Goal: Task Accomplishment & Management: Manage account settings

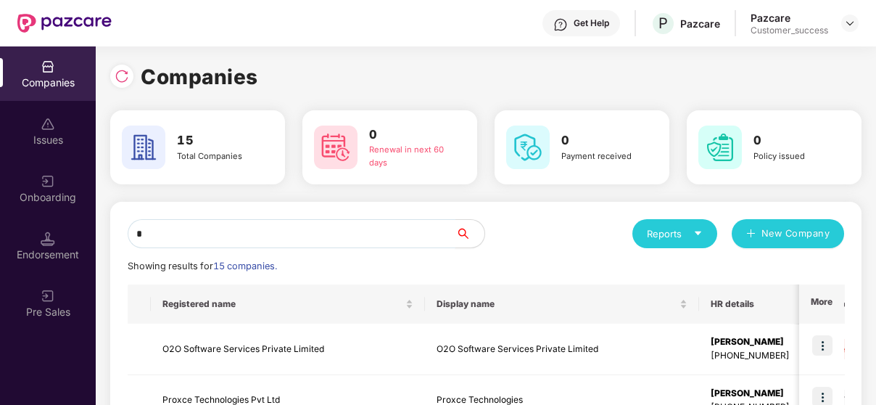
click at [215, 227] on input "*" at bounding box center [292, 233] width 328 height 29
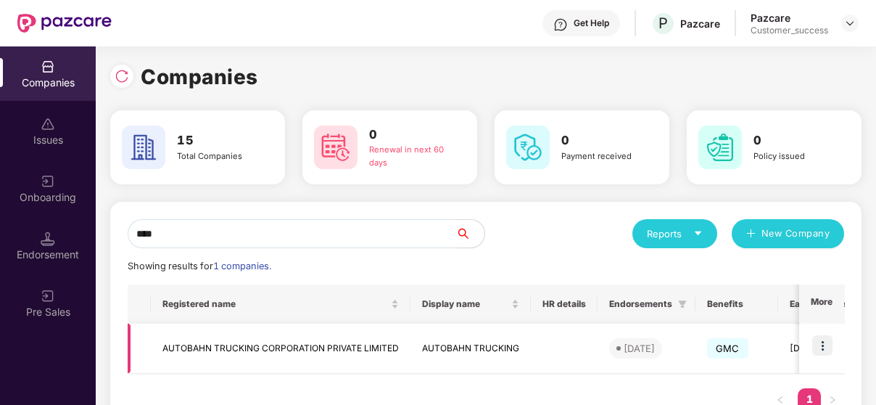
type input "****"
click at [825, 346] on img at bounding box center [822, 345] width 20 height 20
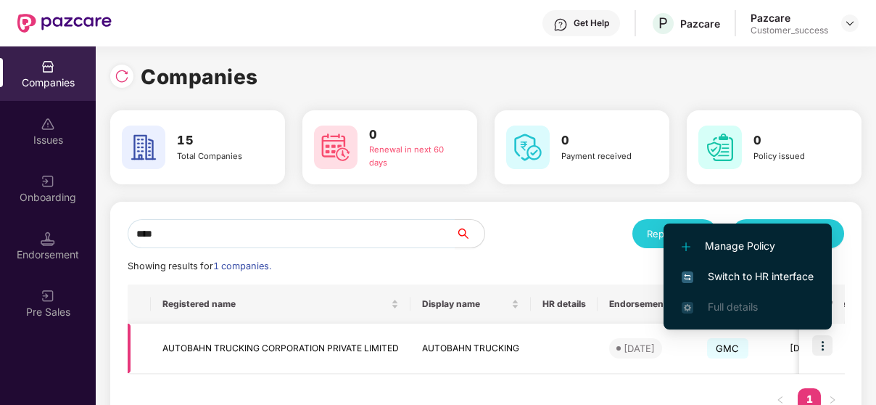
click at [819, 348] on img at bounding box center [822, 345] width 20 height 20
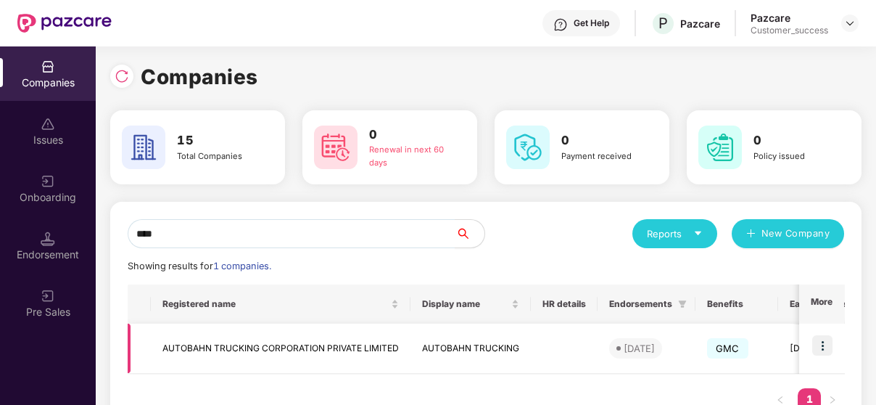
click at [819, 348] on img at bounding box center [822, 345] width 20 height 20
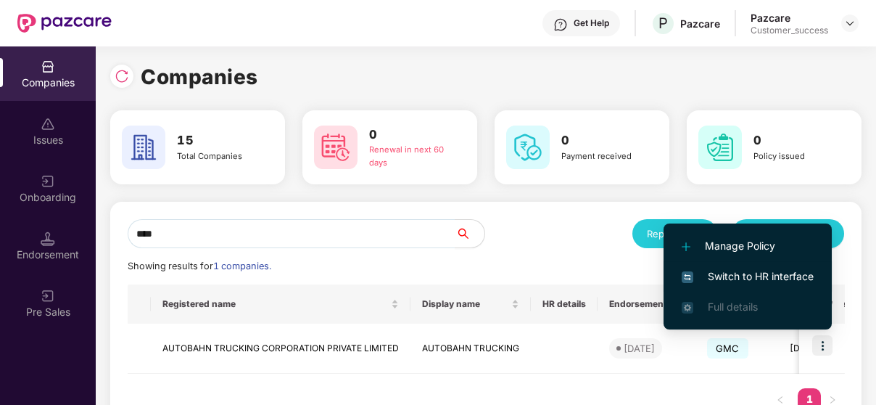
click at [801, 276] on span "Switch to HR interface" at bounding box center [748, 276] width 132 height 16
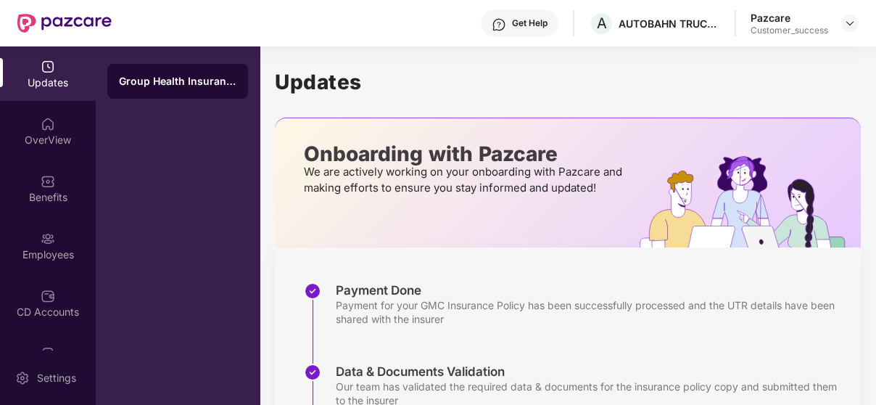
scroll to position [365, 0]
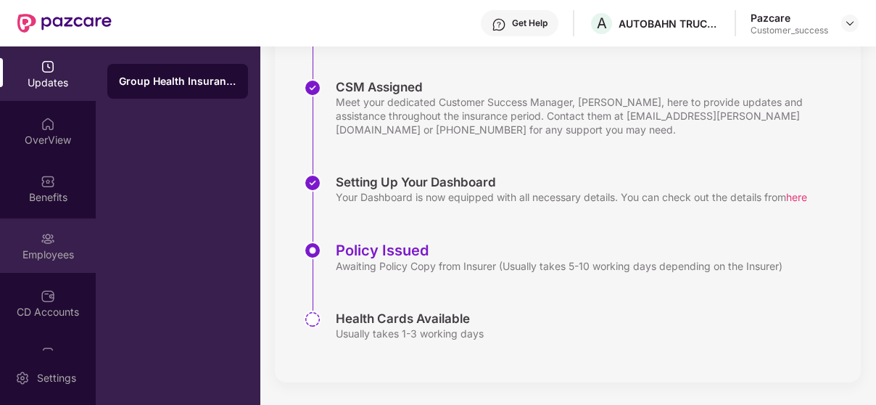
click at [34, 241] on div "Employees" at bounding box center [48, 245] width 96 height 54
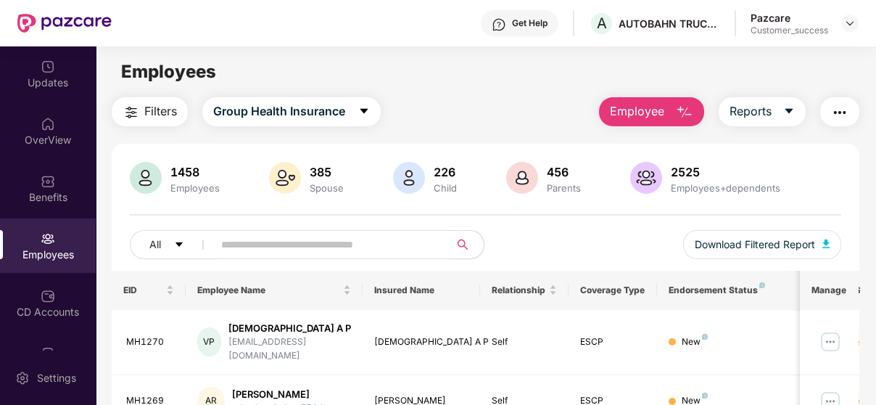
click at [224, 247] on input "text" at bounding box center [325, 244] width 208 height 22
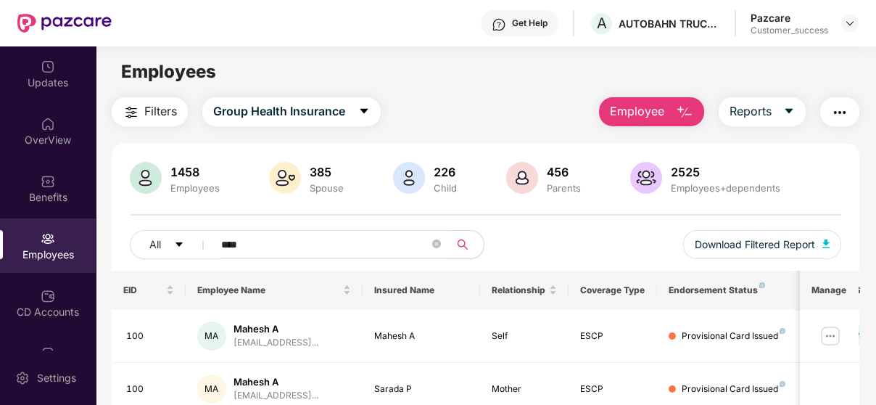
type input "****"
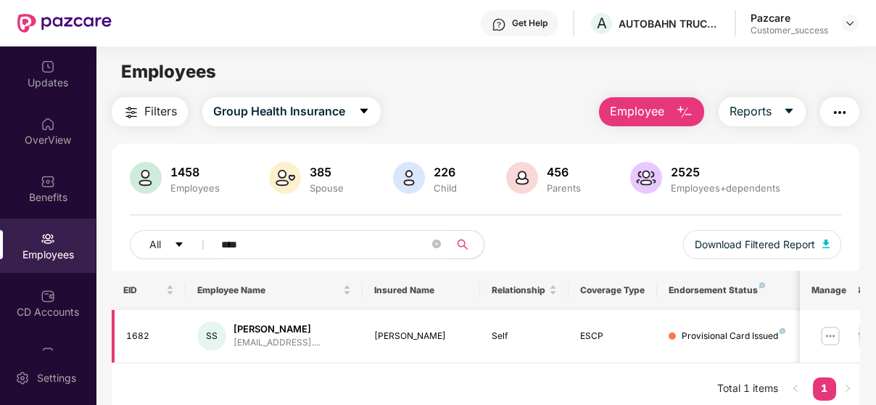
click at [833, 341] on img at bounding box center [830, 335] width 23 height 23
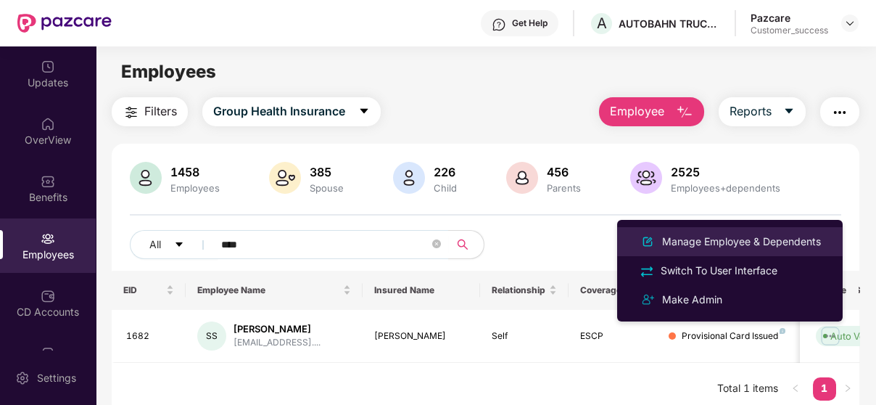
click at [803, 241] on div "Manage Employee & Dependents" at bounding box center [741, 241] width 165 height 16
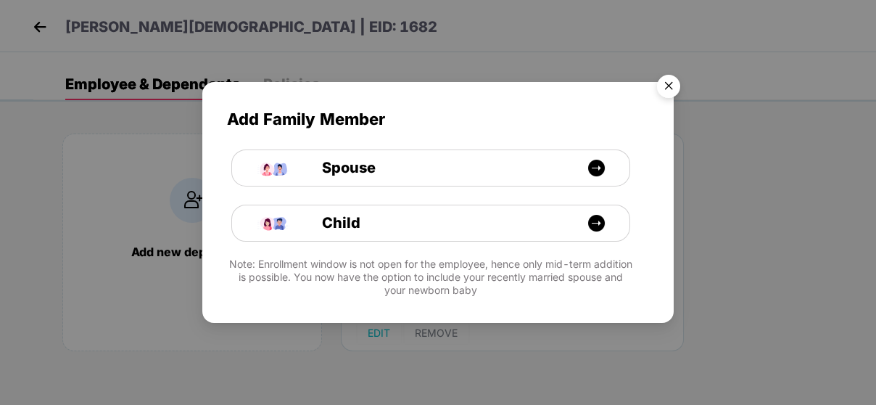
click at [666, 88] on img "Close" at bounding box center [668, 88] width 41 height 41
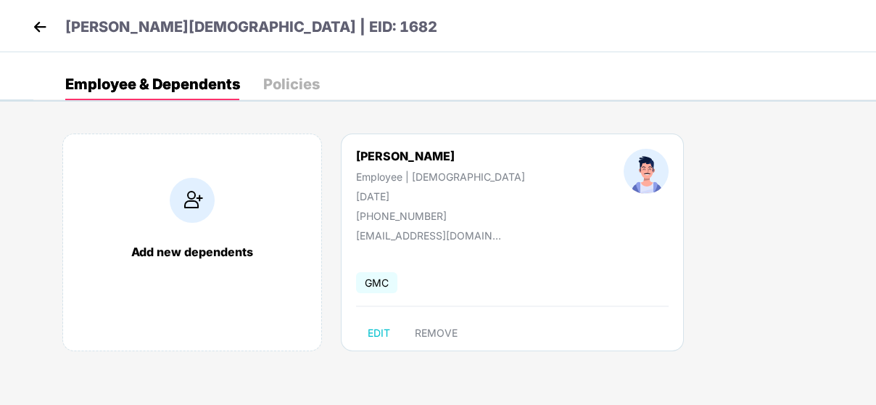
click at [44, 31] on img at bounding box center [40, 27] width 22 height 22
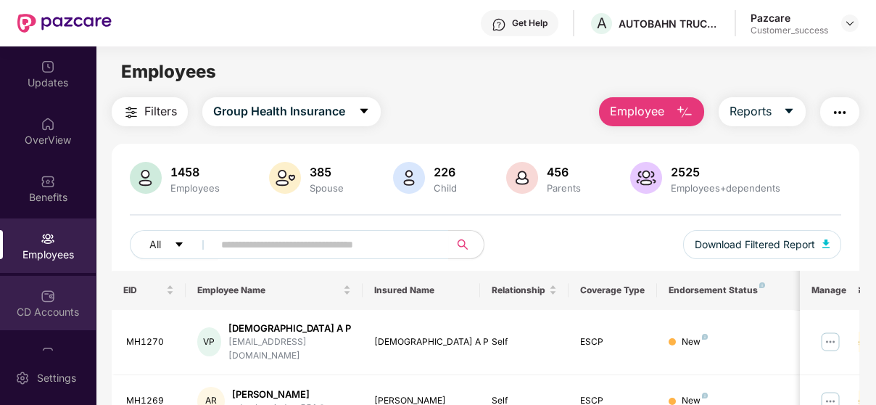
click at [38, 310] on div "CD Accounts" at bounding box center [48, 312] width 96 height 15
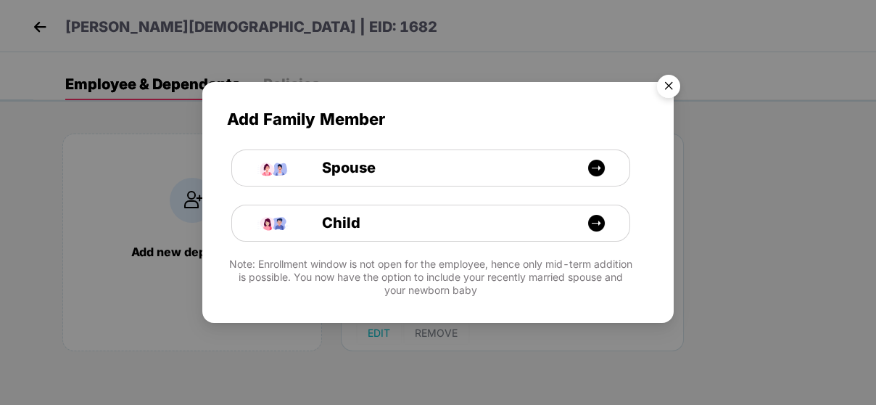
click at [663, 93] on img "Close" at bounding box center [668, 88] width 41 height 41
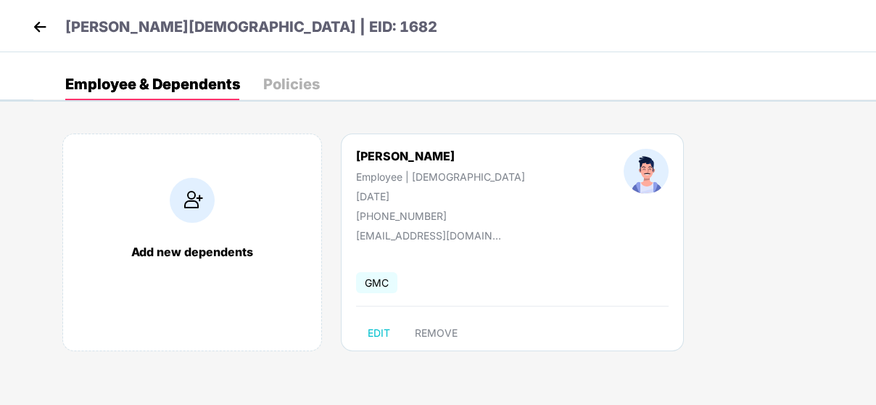
click at [33, 30] on img at bounding box center [40, 27] width 22 height 22
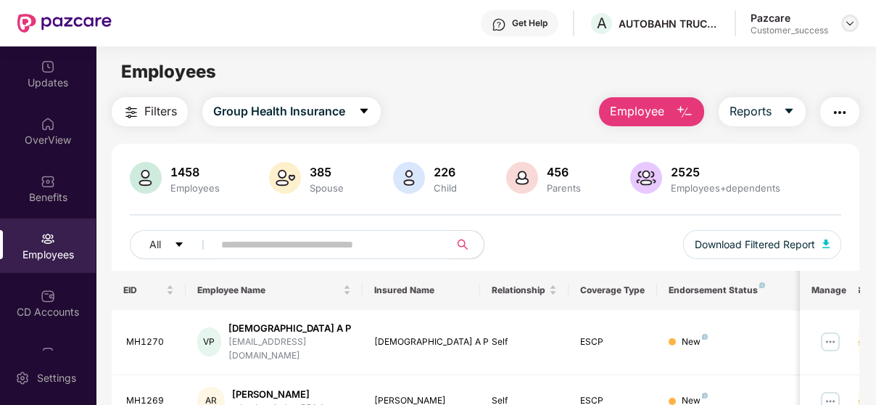
click at [848, 21] on img at bounding box center [850, 23] width 12 height 12
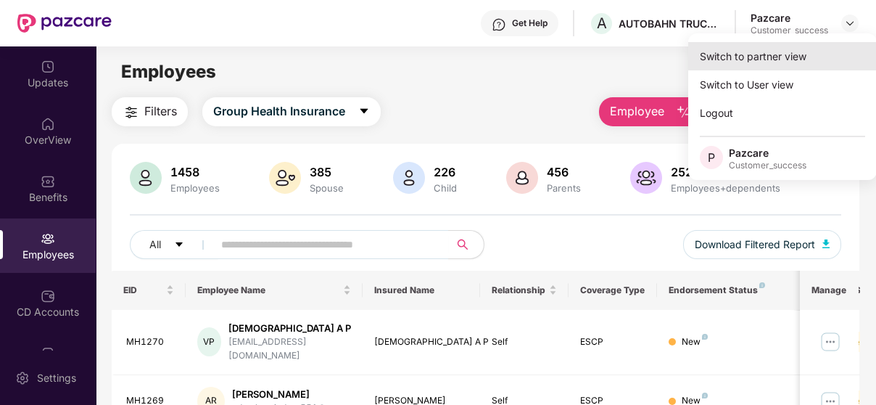
click at [800, 56] on div "Switch to partner view" at bounding box center [782, 56] width 189 height 28
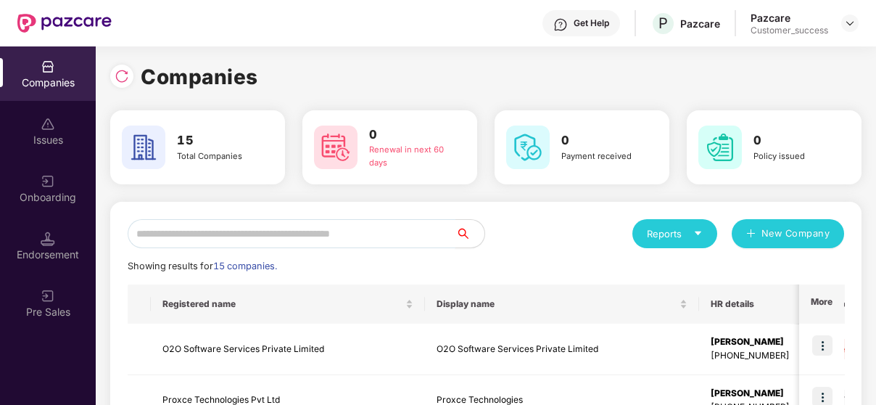
click at [164, 219] on input "text" at bounding box center [292, 233] width 328 height 29
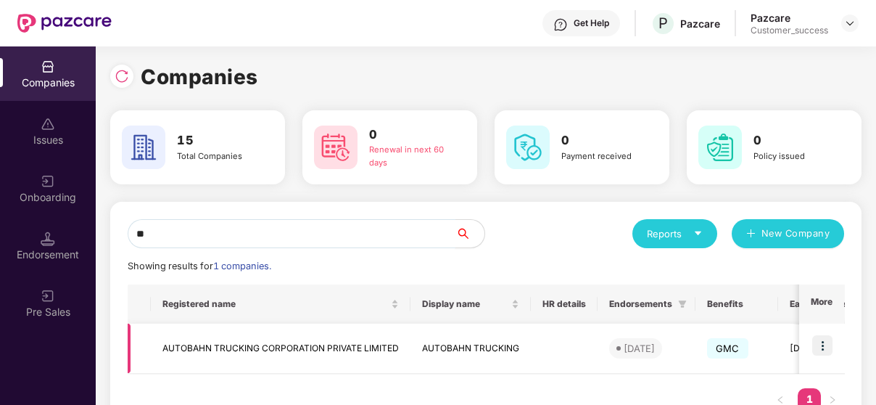
type input "**"
click at [206, 345] on td "AUTOBAHN TRUCKING CORPORATION PRIVATE LIMITED" at bounding box center [281, 348] width 260 height 50
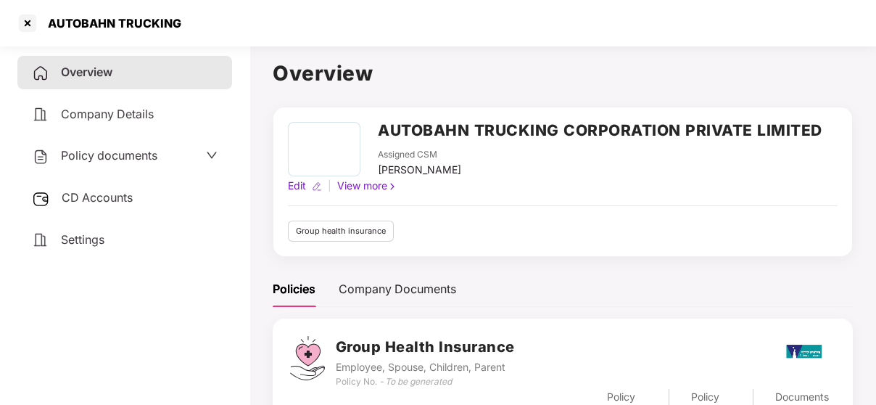
click at [123, 162] on span "Policy documents" at bounding box center [109, 155] width 96 height 15
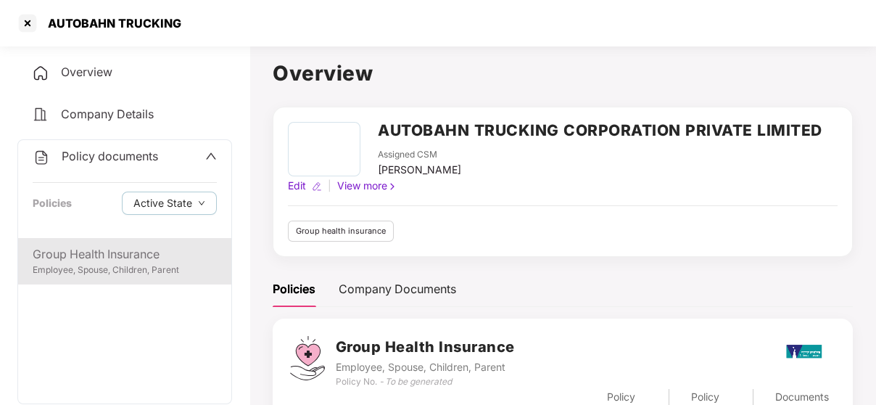
click at [98, 261] on div "Group Health Insurance" at bounding box center [125, 254] width 184 height 18
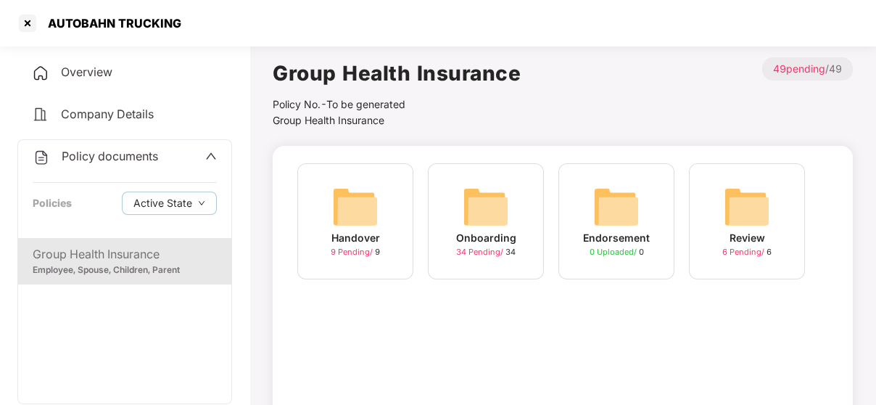
click at [493, 227] on img at bounding box center [486, 206] width 46 height 46
click at [692, 200] on div "Review 6 Pending / 6" at bounding box center [747, 221] width 116 height 116
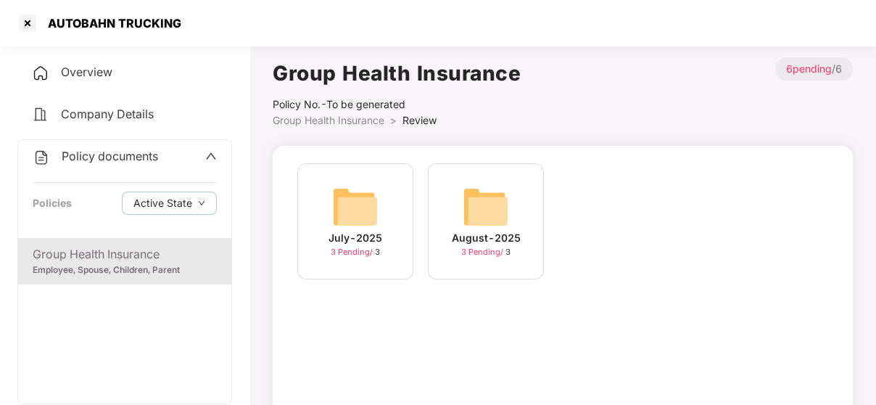
drag, startPoint x: 307, startPoint y: 193, endPoint x: 490, endPoint y: 223, distance: 186.0
click at [490, 223] on div "July-2025 3 Pending / [DATE]-2025 3 Pending / 3" at bounding box center [562, 228] width 545 height 131
